Goal: Find specific page/section: Find specific page/section

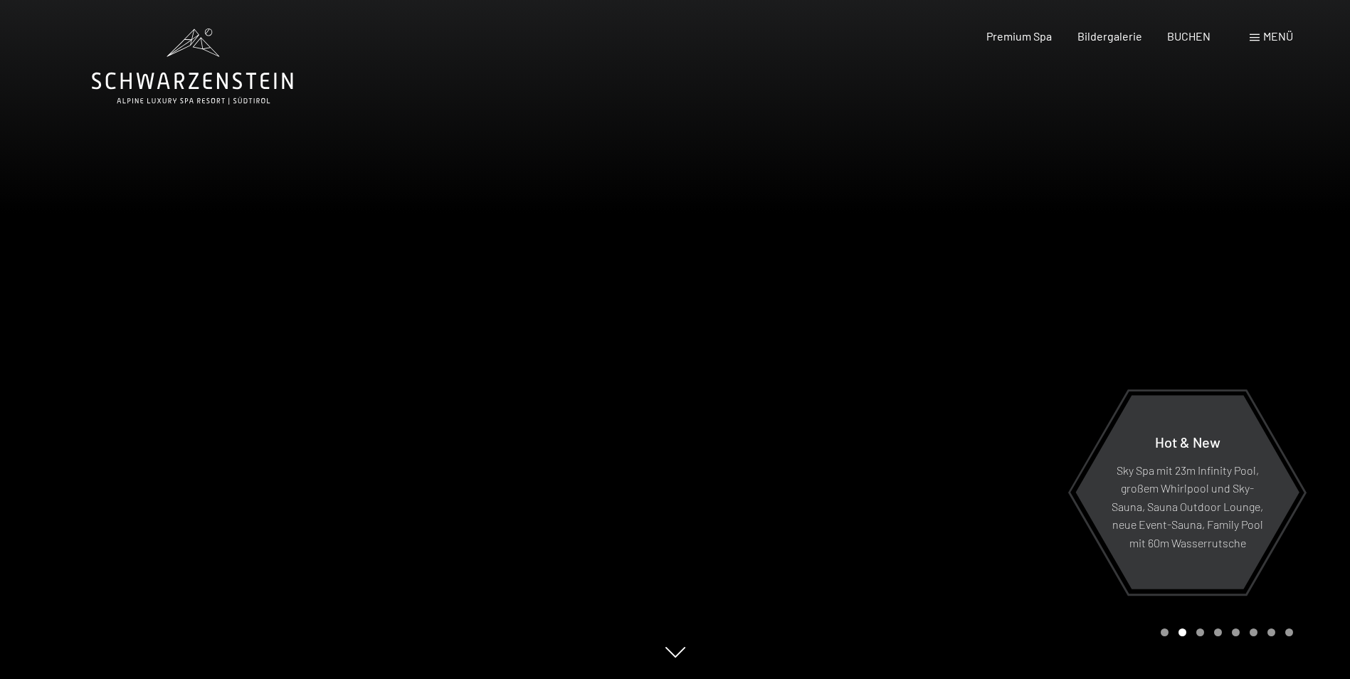
click at [195, 87] on icon at bounding box center [192, 66] width 201 height 76
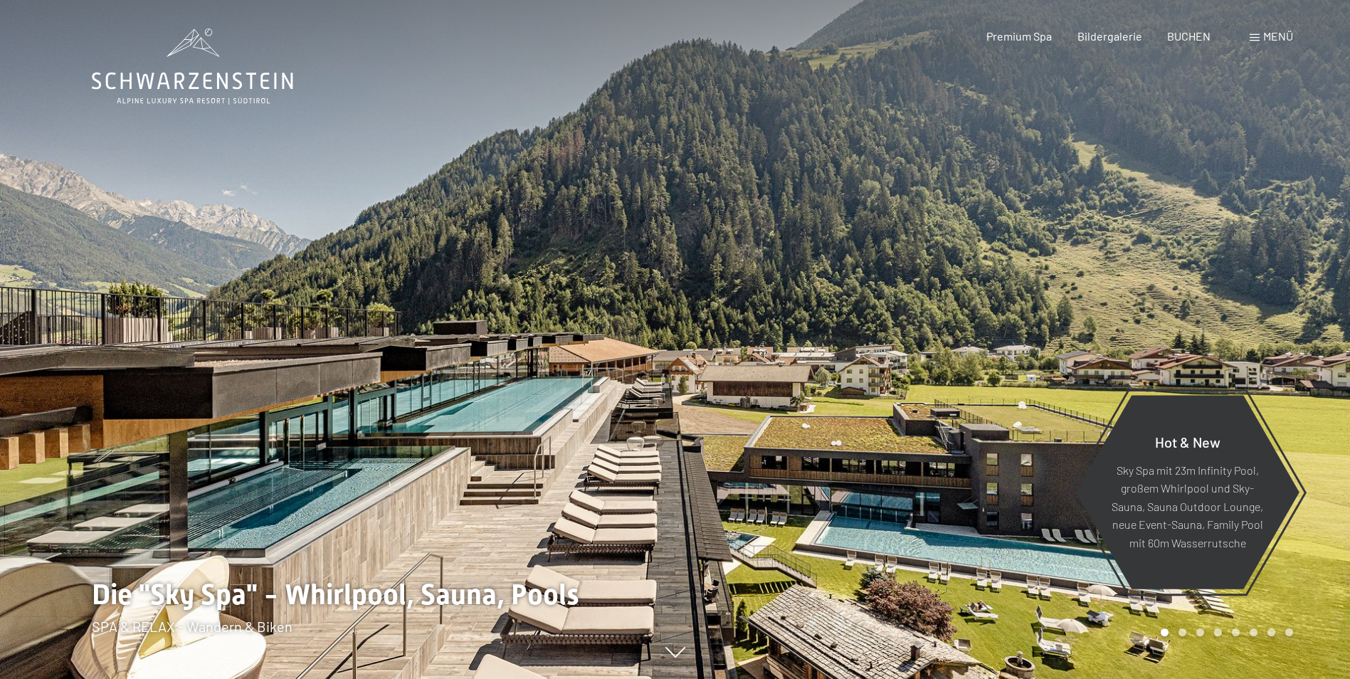
click at [1271, 34] on span "Menü" at bounding box center [1278, 36] width 30 height 14
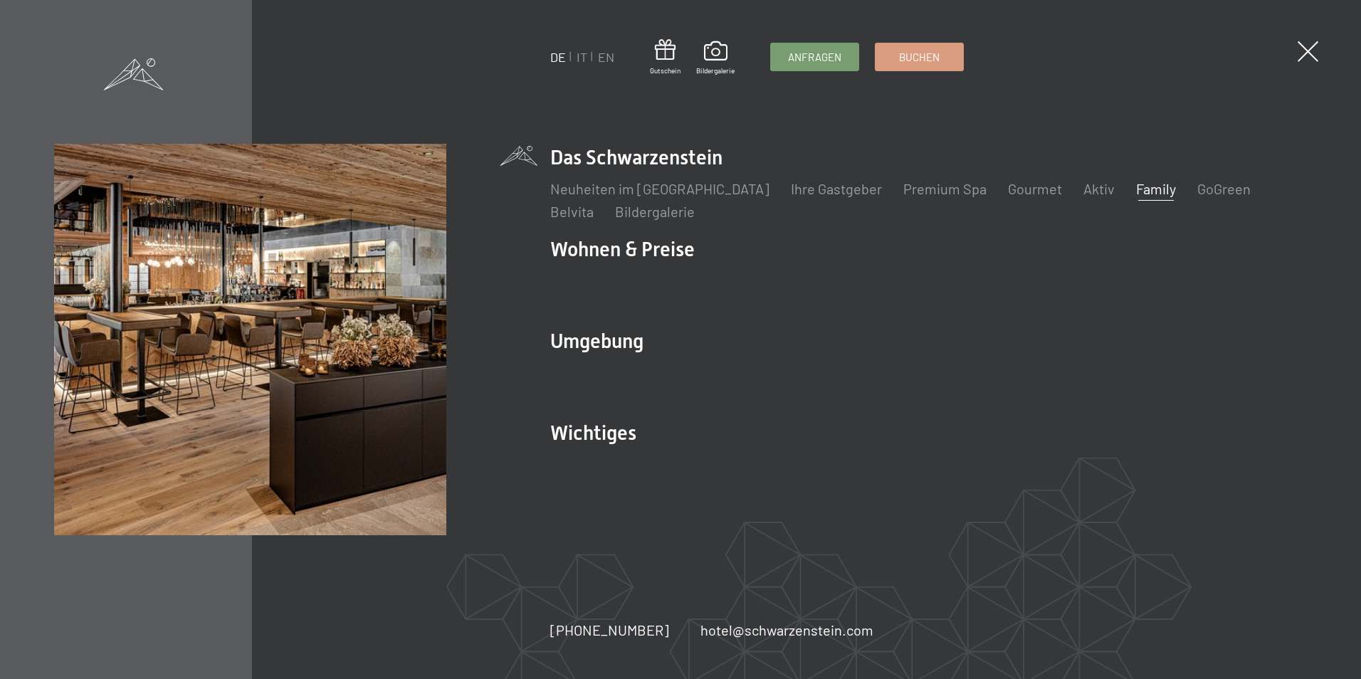
click at [1136, 191] on link "Family" at bounding box center [1156, 188] width 40 height 17
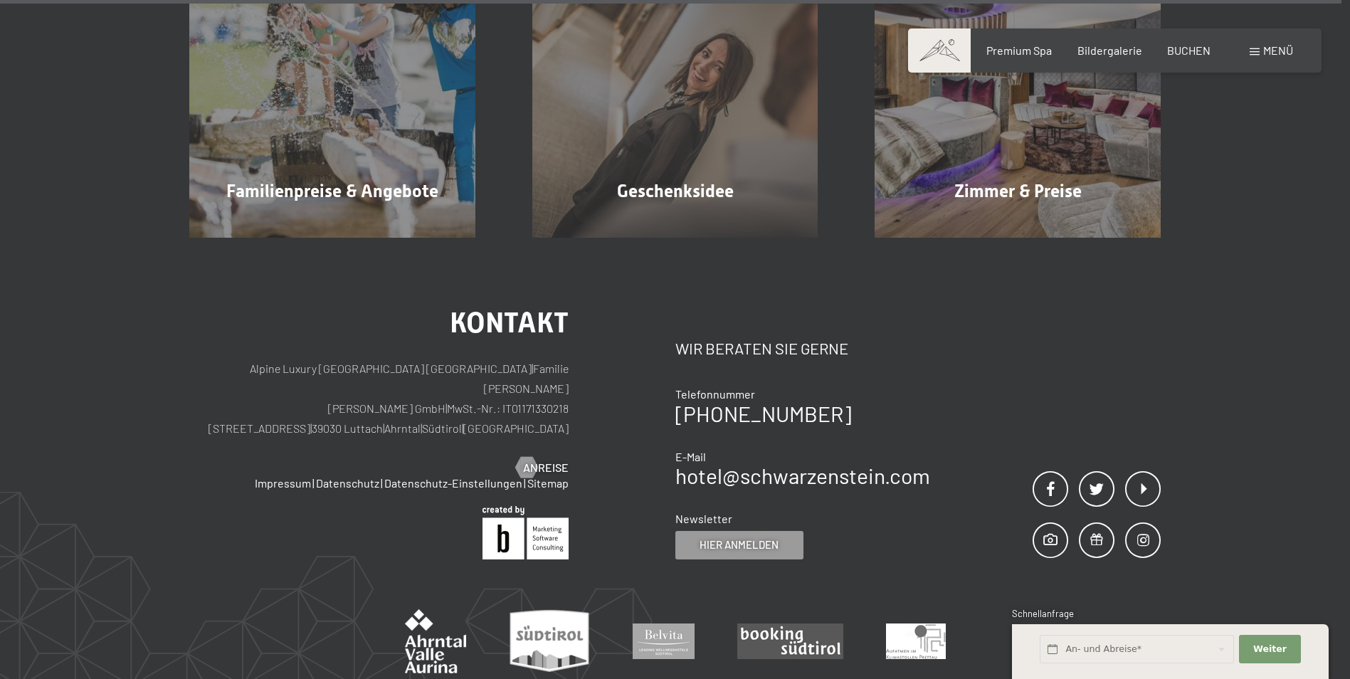
scroll to position [11094, 0]
